Goal: Transaction & Acquisition: Purchase product/service

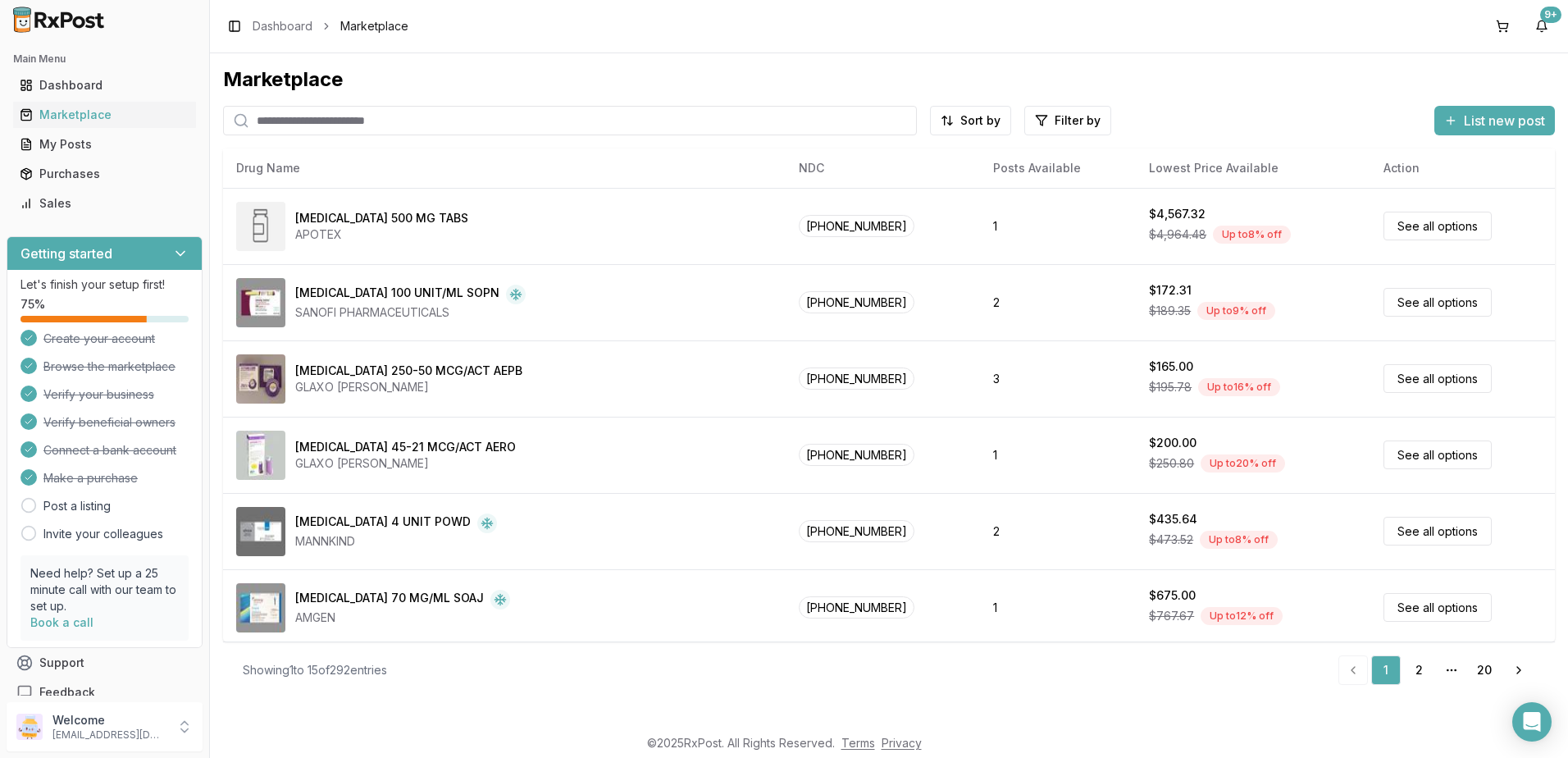
click at [499, 126] on input "search" at bounding box center [569, 120] width 694 height 30
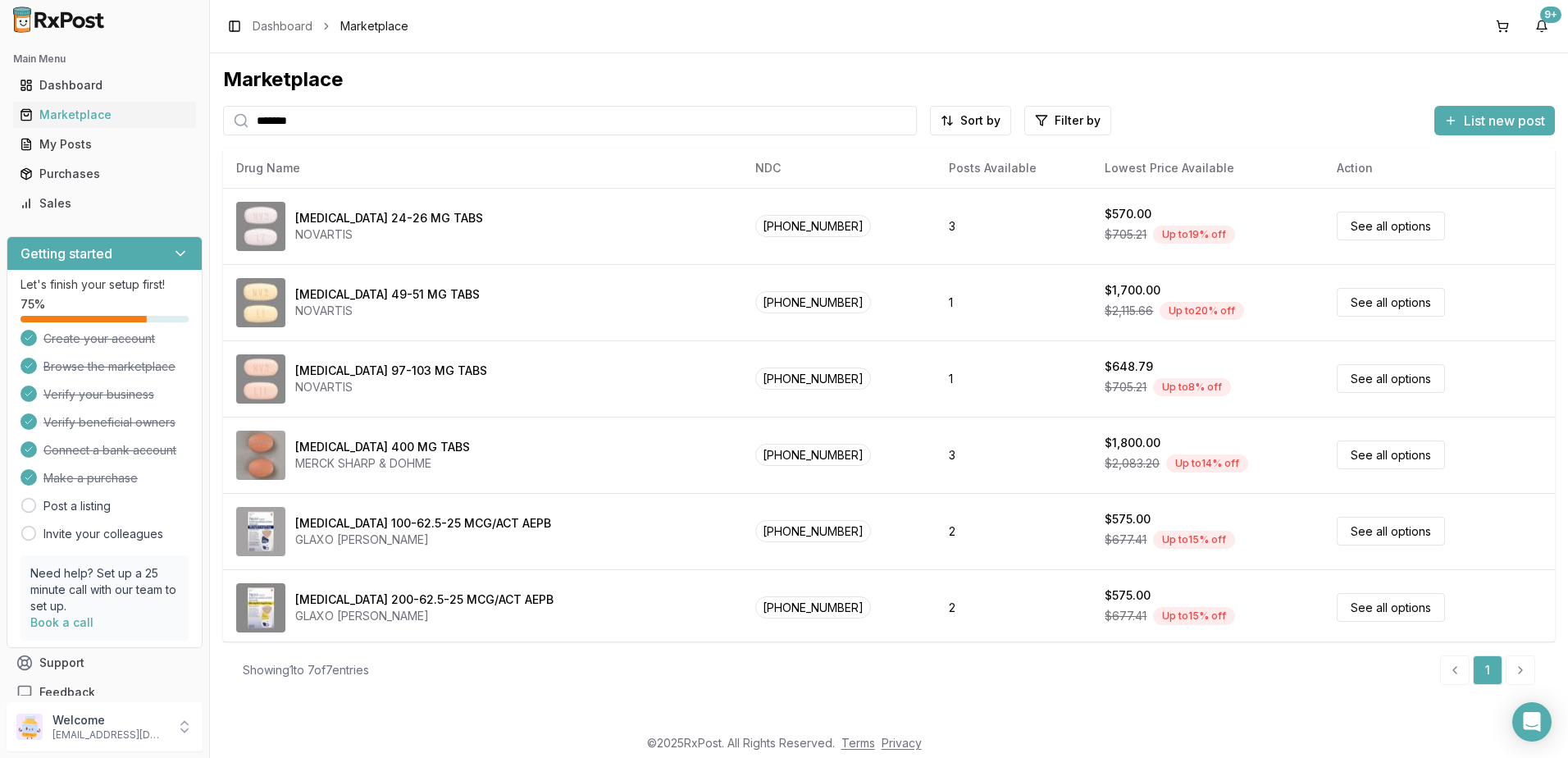
type input "*******"
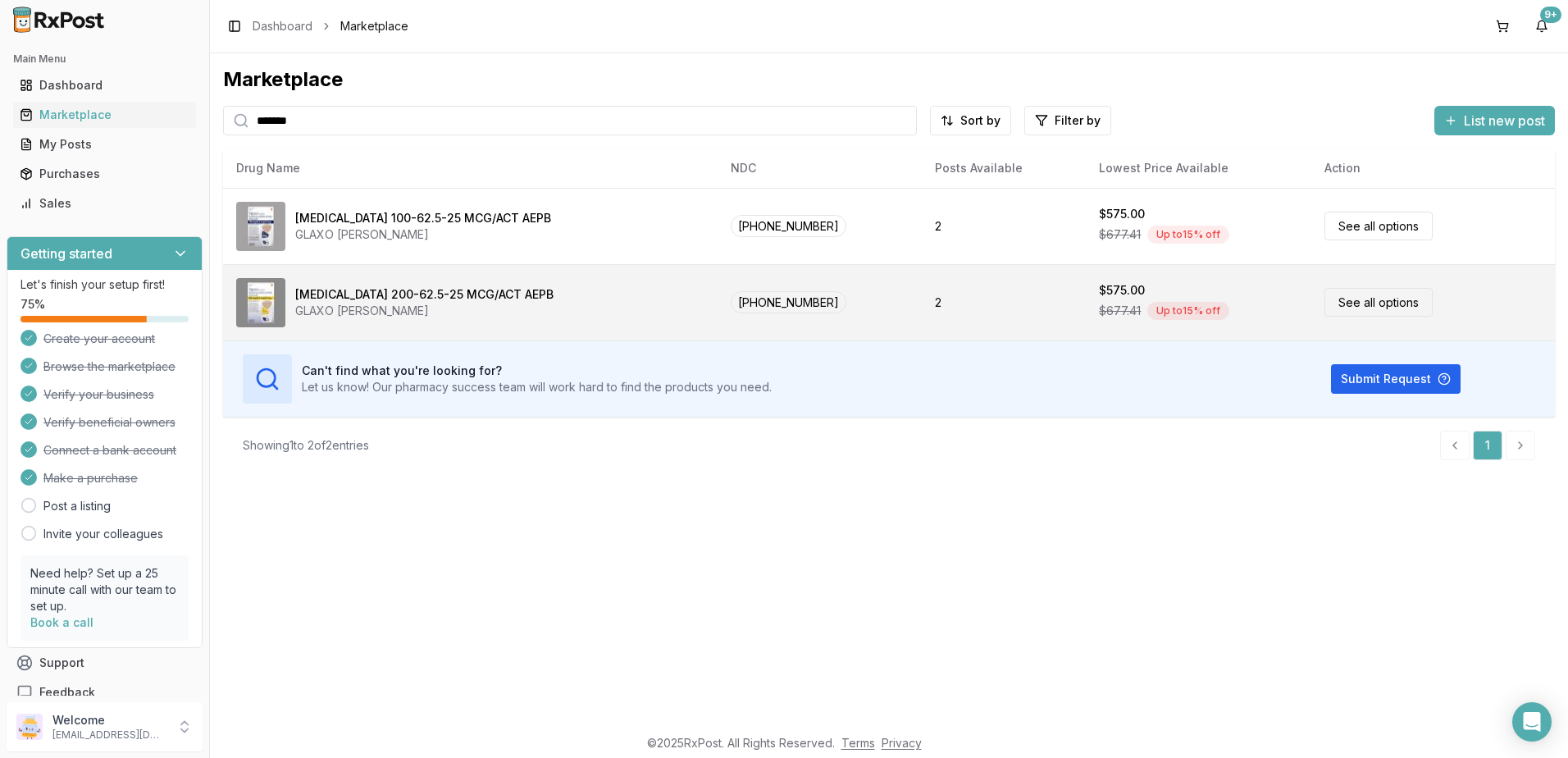
click at [981, 310] on td "2" at bounding box center [1004, 302] width 164 height 76
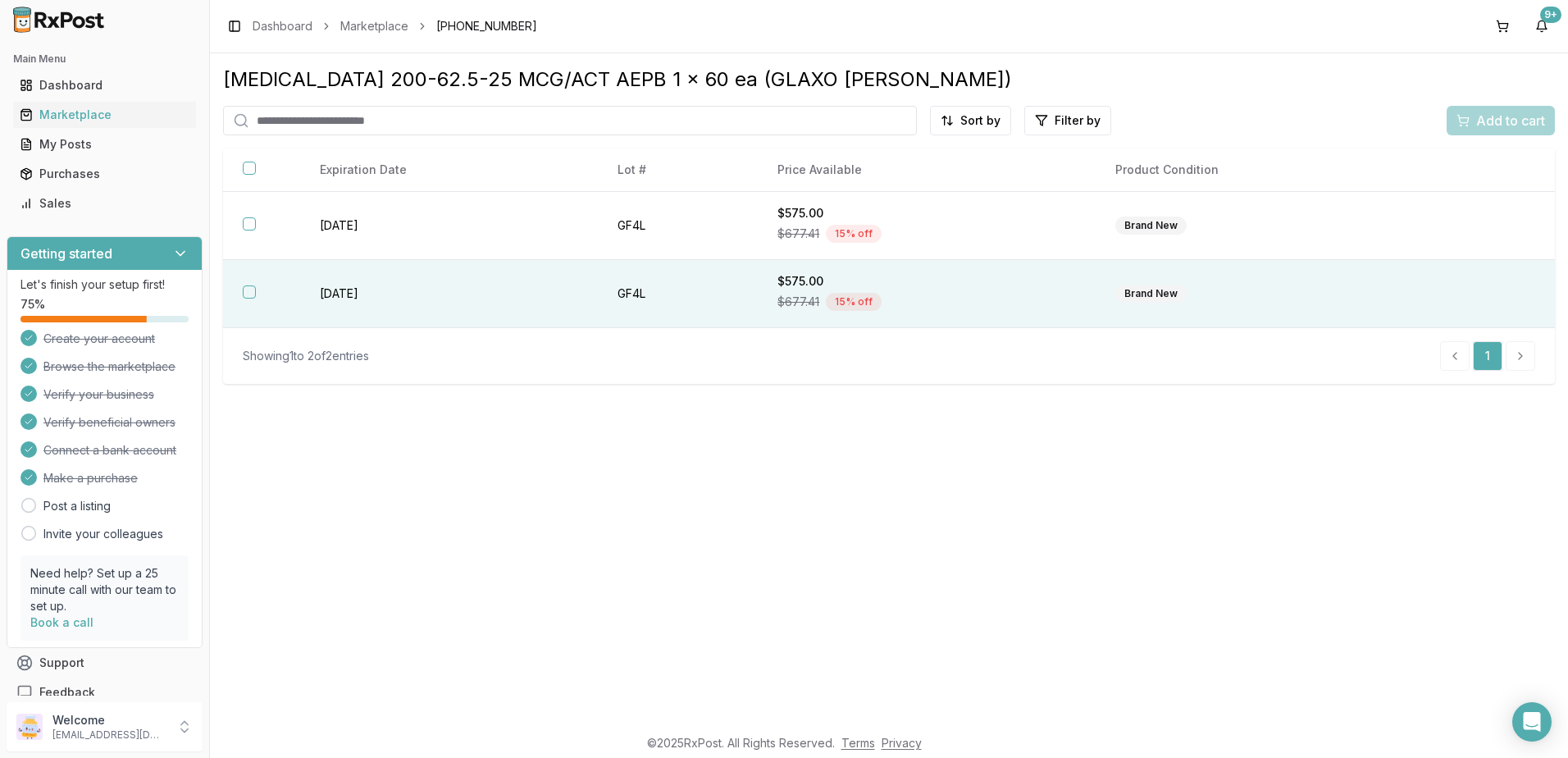
click at [978, 278] on div "$575.00" at bounding box center [927, 281] width 299 height 16
click at [1505, 111] on span "Add to cart" at bounding box center [1510, 120] width 69 height 20
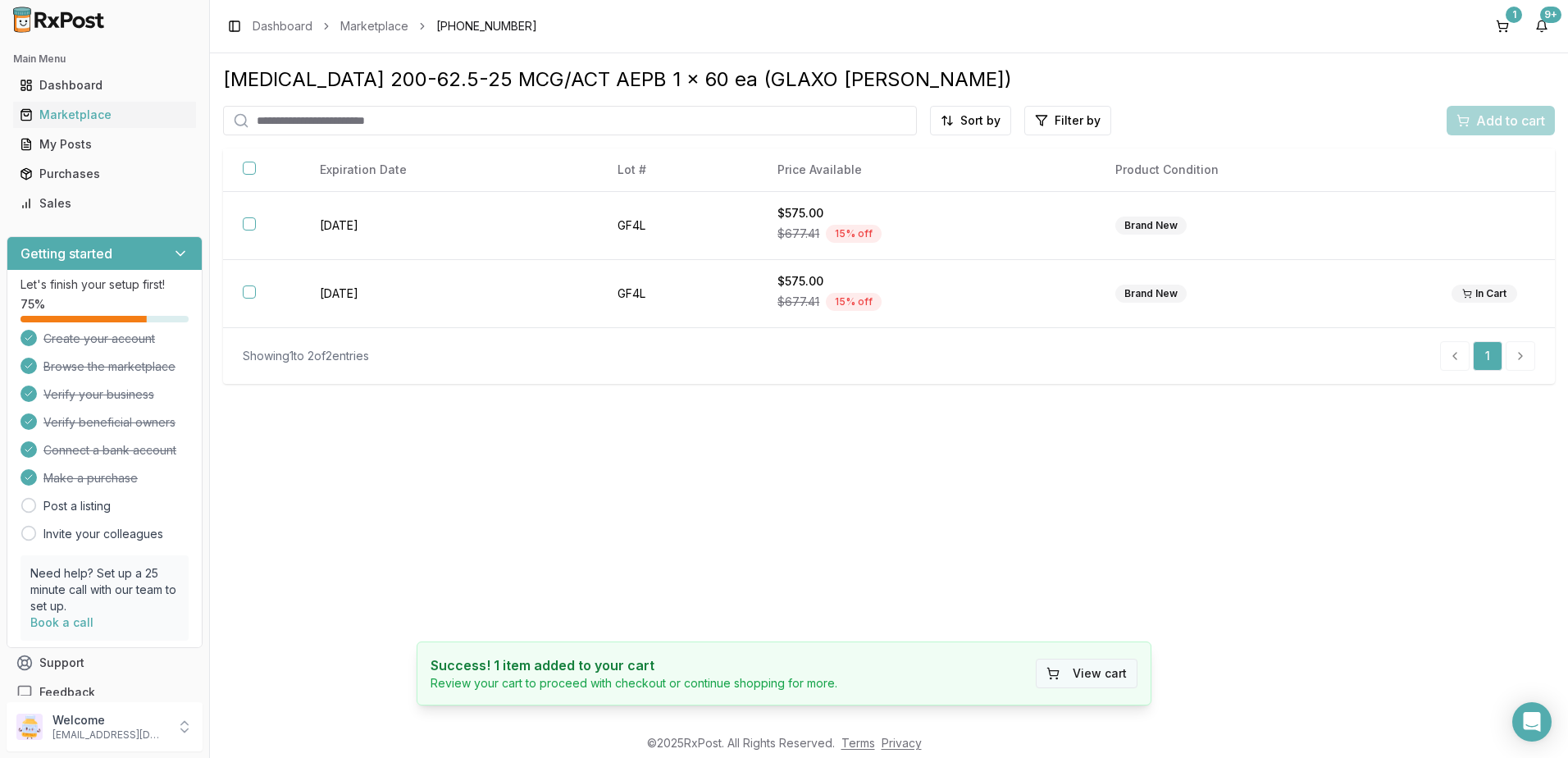
click at [1112, 679] on button "View cart" at bounding box center [1087, 673] width 102 height 30
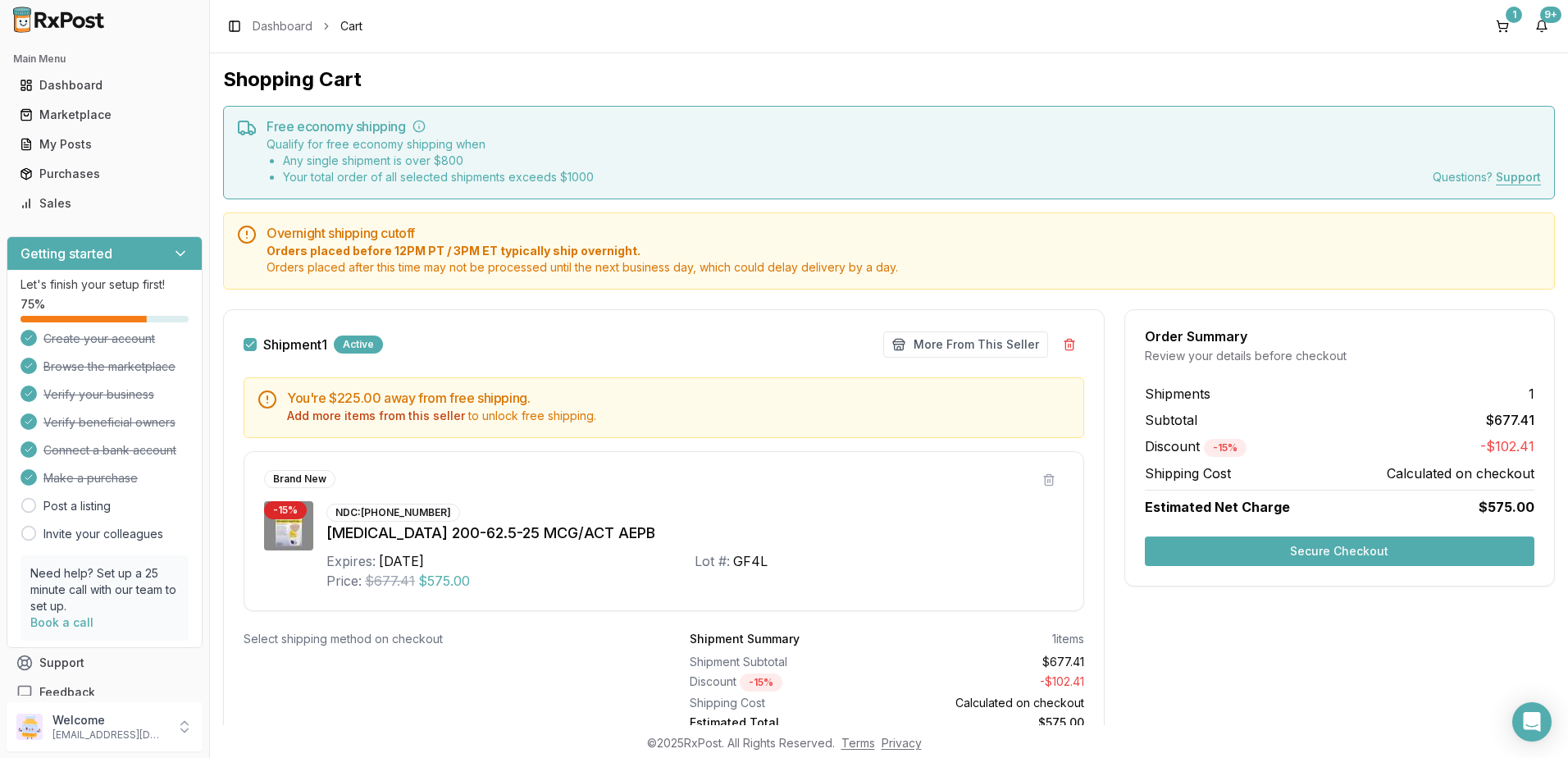
scroll to position [72, 0]
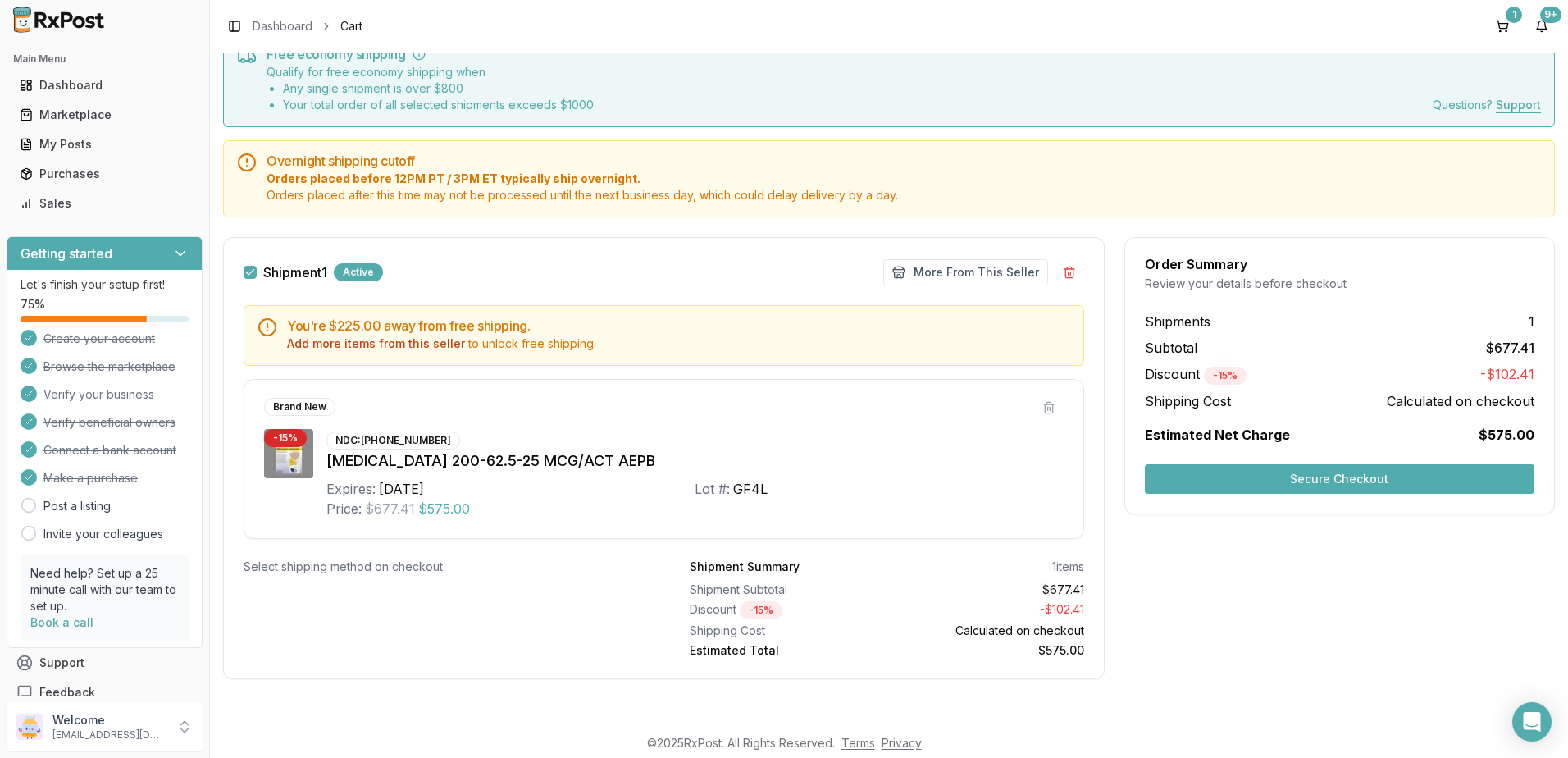
click at [1337, 481] on button "Secure Checkout" at bounding box center [1340, 478] width 390 height 30
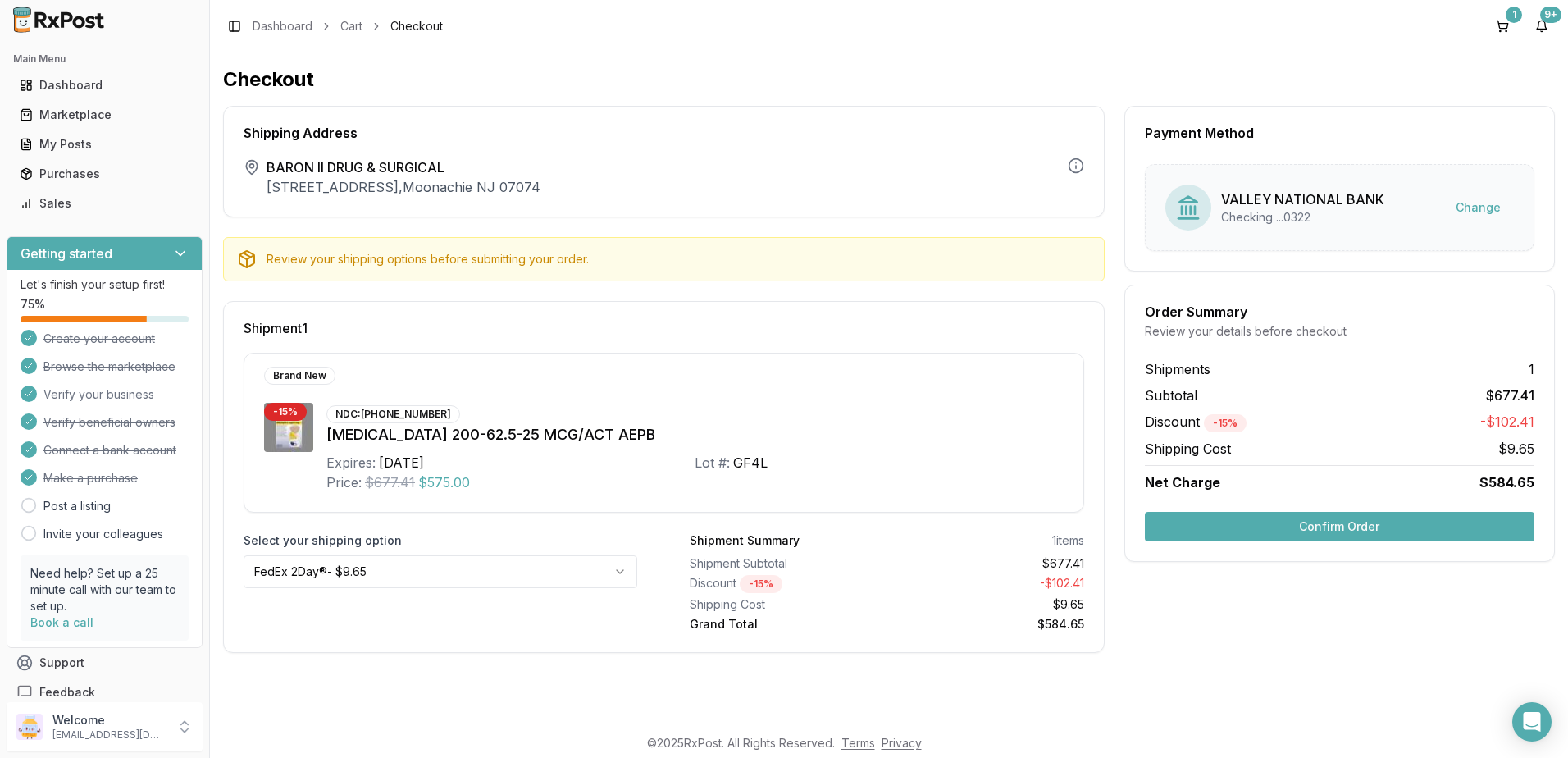
click at [623, 576] on html "Main Menu Dashboard Marketplace My Posts Purchases Sales Getting started Let's …" at bounding box center [784, 379] width 1568 height 758
click at [1345, 526] on button "Confirm Order" at bounding box center [1340, 526] width 390 height 30
